Goal: Use online tool/utility: Use online tool/utility

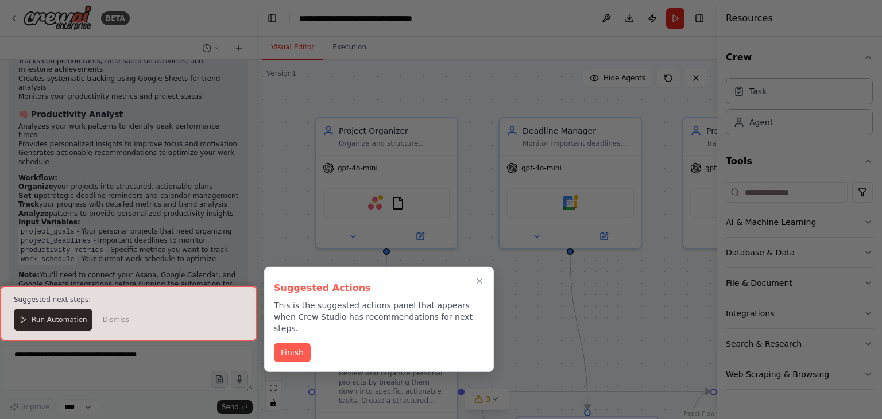
click at [430, 139] on div at bounding box center [441, 209] width 882 height 419
click at [532, 109] on div at bounding box center [441, 209] width 882 height 419
click at [483, 278] on icon "Close walkthrough" at bounding box center [479, 281] width 10 height 10
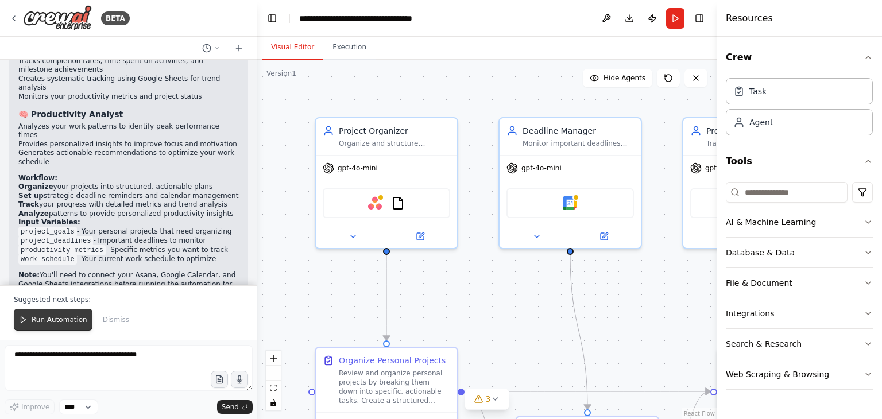
click at [68, 325] on span "Run Automation" at bounding box center [60, 319] width 56 height 9
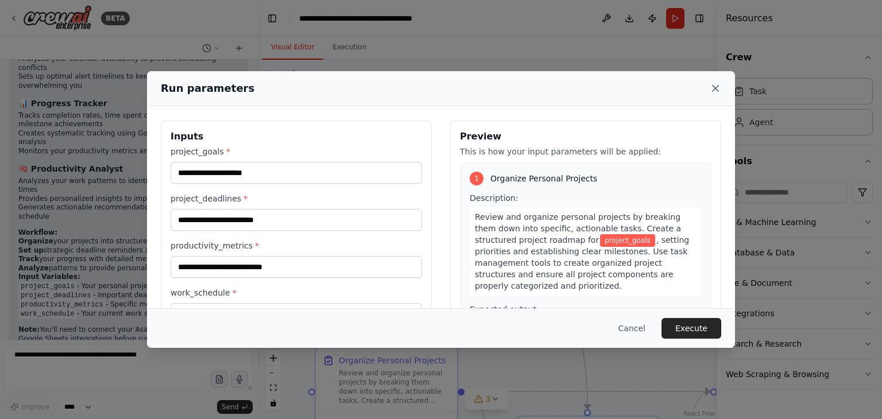
click at [712, 89] on icon at bounding box center [715, 88] width 11 height 11
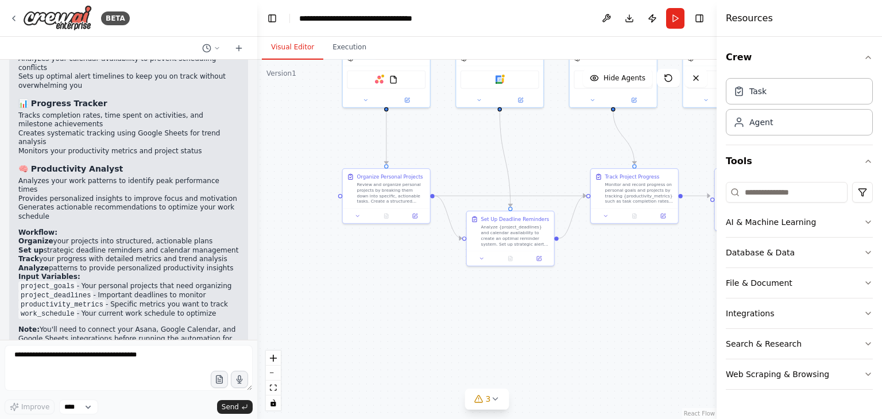
drag, startPoint x: 418, startPoint y: 279, endPoint x: 363, endPoint y: 157, distance: 133.2
click at [363, 157] on div ".deletable-edge-delete-btn { width: 20px; height: 20px; border: 0px solid #ffff…" at bounding box center [487, 240] width 460 height 360
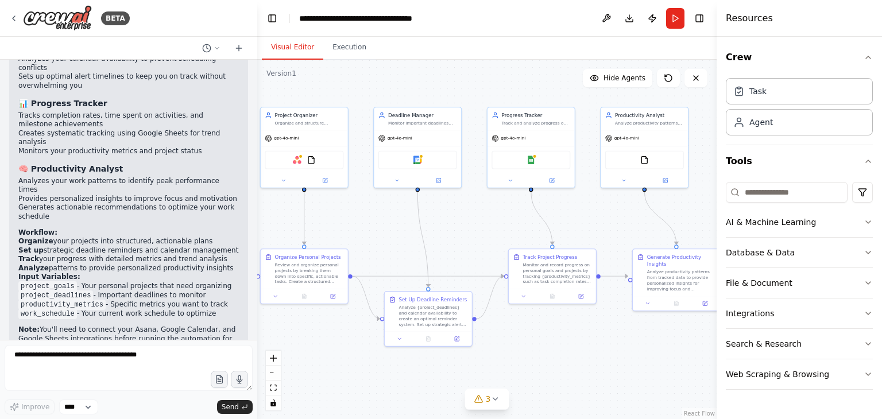
drag, startPoint x: 372, startPoint y: 156, endPoint x: 296, endPoint y: 234, distance: 109.3
click at [296, 234] on div ".deletable-edge-delete-btn { width: 20px; height: 20px; border: 0px solid #ffff…" at bounding box center [487, 240] width 460 height 360
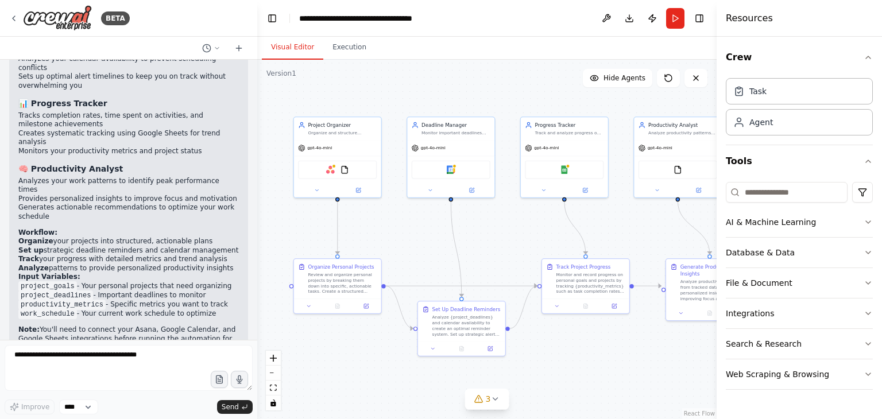
drag, startPoint x: 316, startPoint y: 246, endPoint x: 349, endPoint y: 256, distance: 34.7
click at [349, 256] on div ".deletable-edge-delete-btn { width: 20px; height: 20px; border: 0px solid #ffff…" at bounding box center [487, 240] width 460 height 360
drag, startPoint x: 418, startPoint y: 148, endPoint x: 428, endPoint y: 152, distance: 10.4
click at [418, 142] on div "gpt-4o-mini" at bounding box center [458, 147] width 87 height 16
drag, startPoint x: 464, startPoint y: 315, endPoint x: 464, endPoint y: 266, distance: 48.8
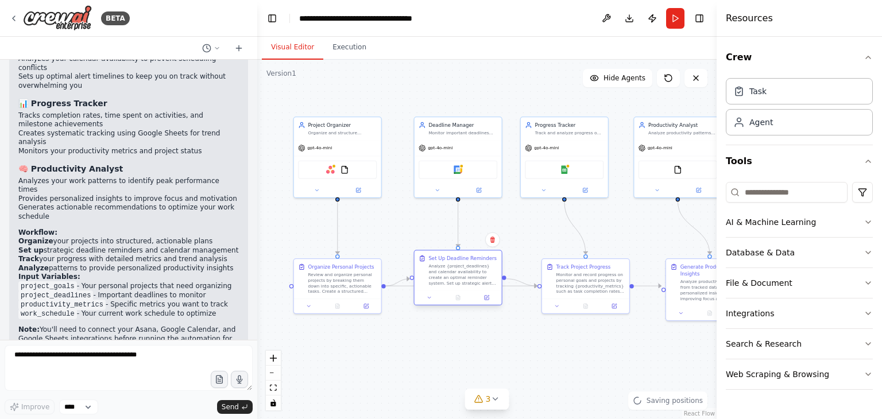
click at [464, 266] on div "Analyze {project_deadlines} and calendar availability to create an optimal remi…" at bounding box center [463, 275] width 69 height 23
drag, startPoint x: 466, startPoint y: 271, endPoint x: 470, endPoint y: 321, distance: 50.2
click at [470, 321] on div "Analyze {project_deadlines} and calendar availability to create an optimal remi…" at bounding box center [470, 324] width 69 height 23
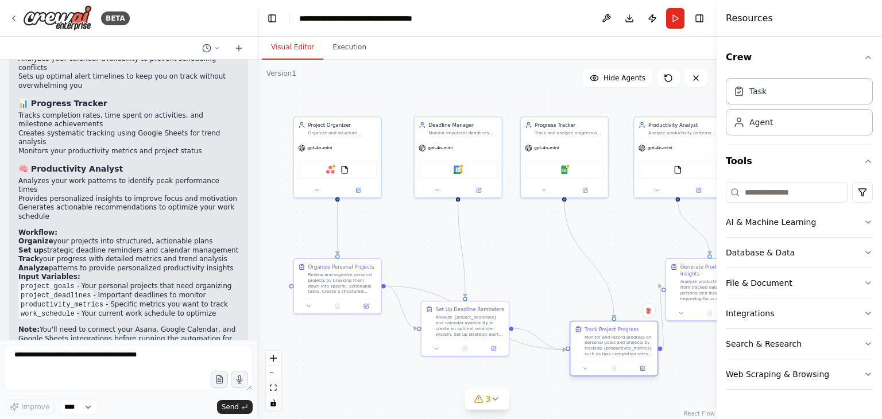
drag, startPoint x: 567, startPoint y: 292, endPoint x: 595, endPoint y: 352, distance: 66.3
click at [595, 352] on div "Monitor and record progress on personal goals and projects by tracking {product…" at bounding box center [619, 345] width 69 height 23
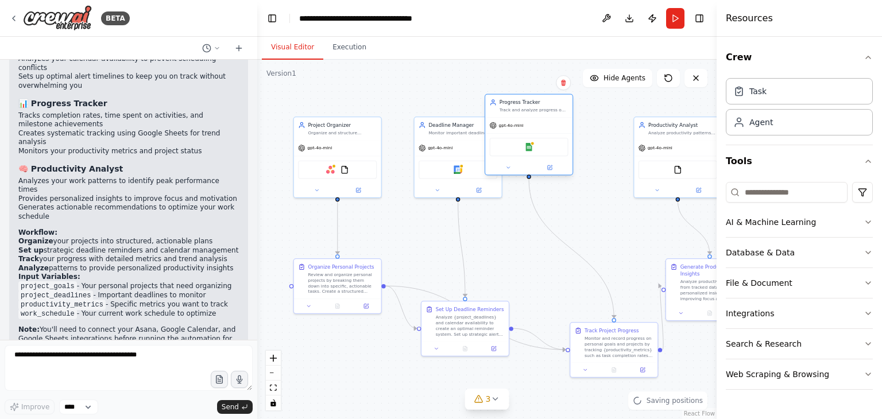
drag, startPoint x: 534, startPoint y: 161, endPoint x: 501, endPoint y: 145, distance: 36.5
click at [501, 145] on div "Google Sheets" at bounding box center [529, 147] width 79 height 18
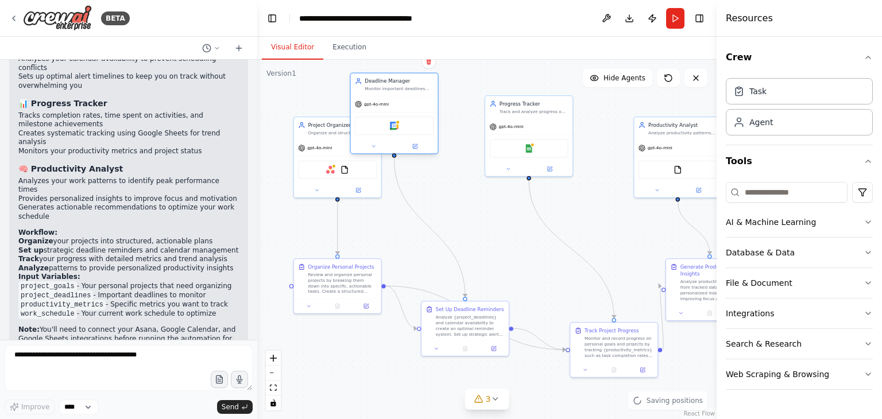
drag, startPoint x: 432, startPoint y: 134, endPoint x: 405, endPoint y: 122, distance: 29.3
click at [405, 122] on div "Google Calendar" at bounding box center [394, 126] width 79 height 18
drag, startPoint x: 509, startPoint y: 132, endPoint x: 433, endPoint y: 106, distance: 80.7
click at [433, 106] on div "gpt-4o-mini Google Sheets" at bounding box center [458, 117] width 87 height 57
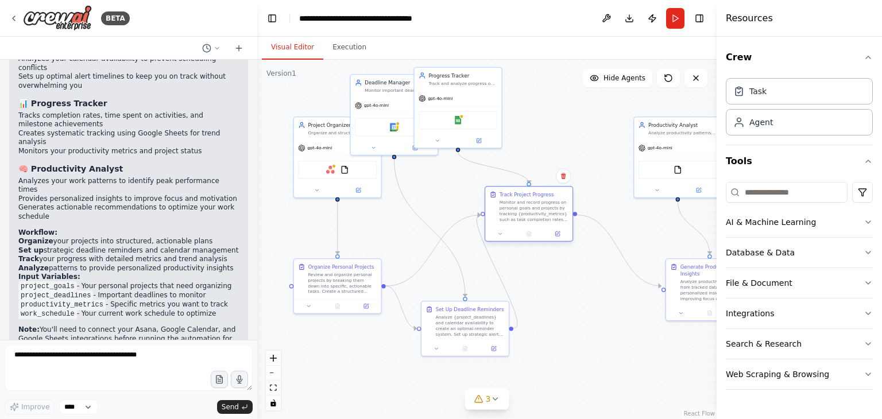
drag, startPoint x: 601, startPoint y: 340, endPoint x: 508, endPoint y: 196, distance: 170.8
click at [508, 196] on div "Track Project Progress Monitor and record progress on personal goals and projec…" at bounding box center [534, 206] width 69 height 31
drag, startPoint x: 475, startPoint y: 322, endPoint x: 430, endPoint y: 230, distance: 103.0
click at [430, 230] on div "Analyze {project_deadlines} and calendar availability to create an optimal remi…" at bounding box center [427, 232] width 69 height 23
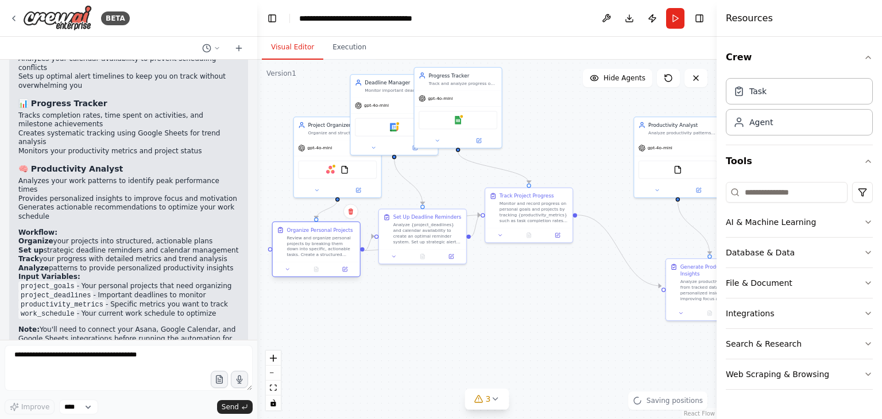
drag, startPoint x: 344, startPoint y: 272, endPoint x: 333, endPoint y: 250, distance: 23.9
click at [333, 250] on div "Review and organize personal projects by breaking them down into specific, acti…" at bounding box center [321, 246] width 69 height 23
